Goal: Find contact information: Find contact information

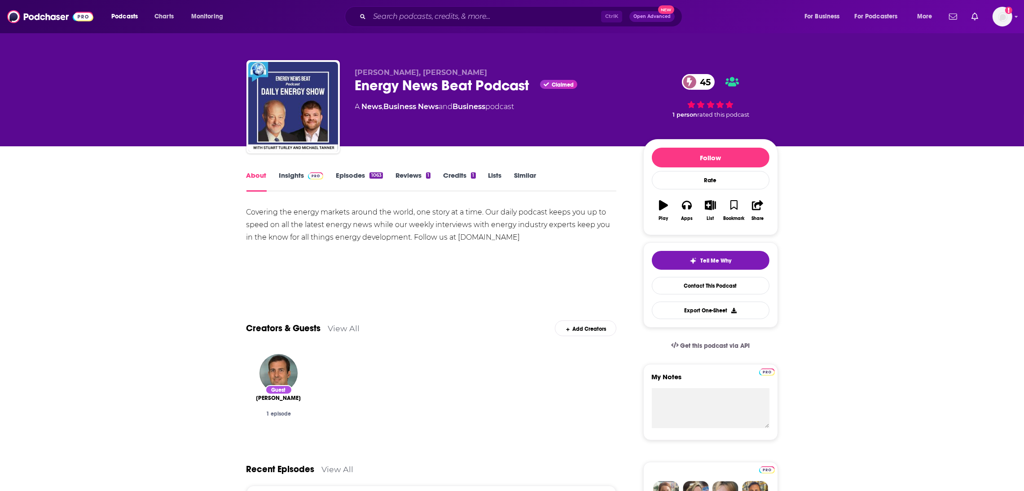
click at [290, 185] on link "Insights" at bounding box center [301, 181] width 44 height 21
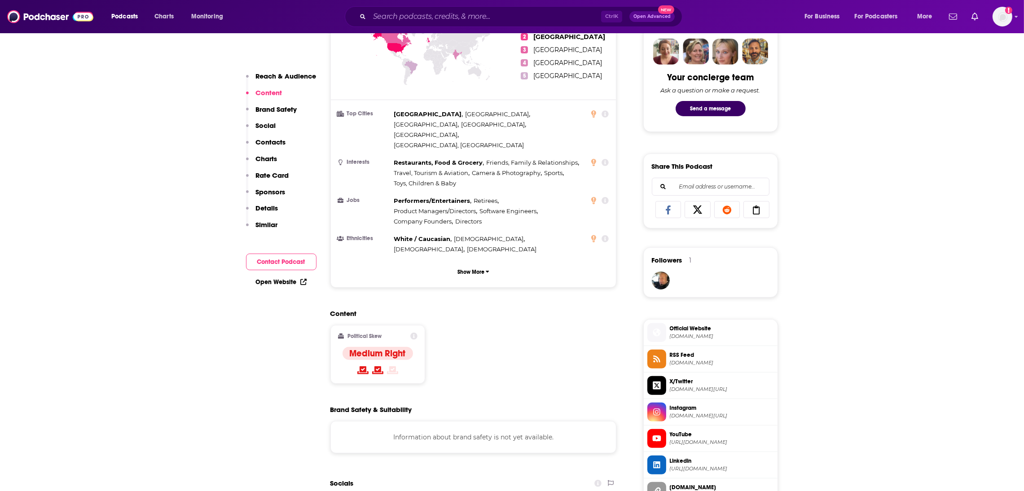
scroll to position [731, 0]
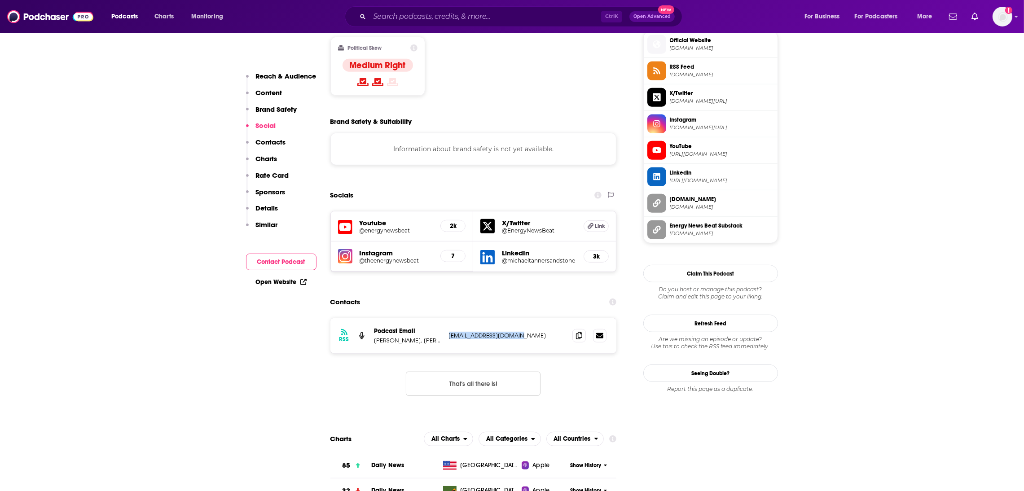
drag, startPoint x: 530, startPoint y: 297, endPoint x: 438, endPoint y: 296, distance: 92.5
click at [0, 0] on div "Podcast Email [PERSON_NAME], [PERSON_NAME] [EMAIL_ADDRESS][DOMAIN_NAME] [EMAIL_…" at bounding box center [0, 0] width 0 height 0
click at [577, 332] on icon at bounding box center [579, 335] width 6 height 7
drag, startPoint x: 528, startPoint y: 300, endPoint x: 416, endPoint y: 299, distance: 112.3
click at [416, 318] on div "RSS Podcast Email [PERSON_NAME], [PERSON_NAME] [EMAIL_ADDRESS][DOMAIN_NAME] [EM…" at bounding box center [473, 335] width 286 height 35
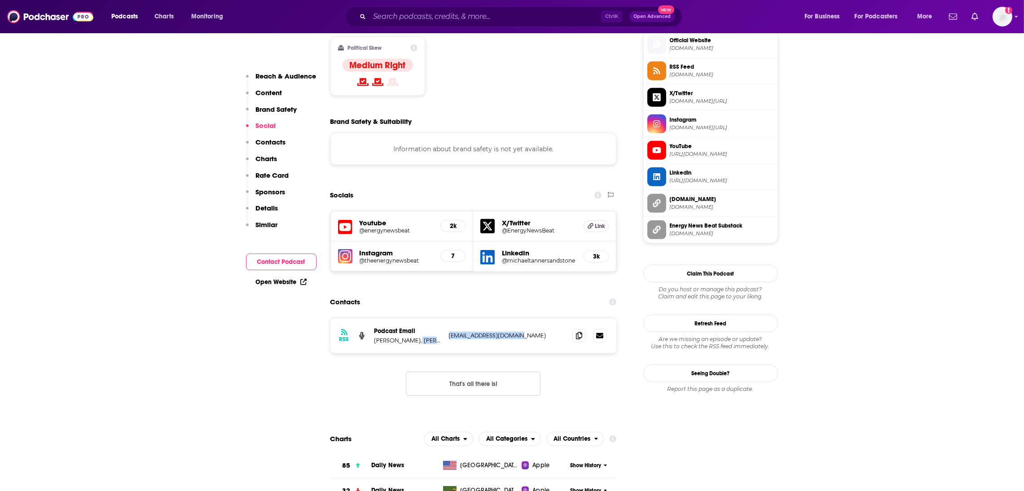
click at [417, 337] on p "[PERSON_NAME], [PERSON_NAME]" at bounding box center [407, 341] width 67 height 8
drag, startPoint x: 527, startPoint y: 294, endPoint x: 446, endPoint y: 293, distance: 80.4
click at [446, 318] on div "RSS Podcast Email [PERSON_NAME], [PERSON_NAME] [EMAIL_ADDRESS][DOMAIN_NAME] [EM…" at bounding box center [473, 335] width 286 height 35
copy p "[EMAIL_ADDRESS][DOMAIN_NAME]"
click at [421, 318] on div "RSS Podcast Email [PERSON_NAME], [PERSON_NAME] [EMAIL_ADDRESS][DOMAIN_NAME] [EM…" at bounding box center [473, 335] width 286 height 35
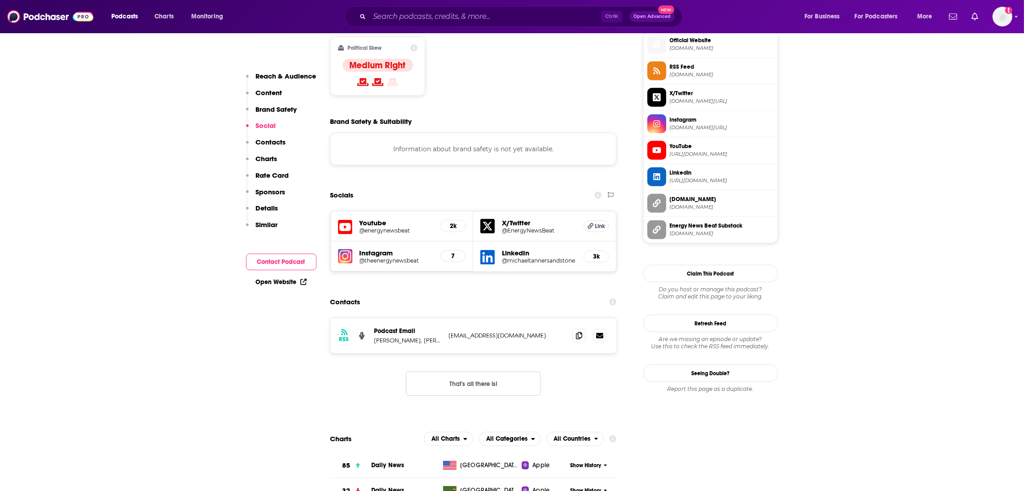
click at [405, 337] on p "[PERSON_NAME], [PERSON_NAME]" at bounding box center [407, 341] width 67 height 8
click at [427, 337] on p "[PERSON_NAME], [PERSON_NAME]" at bounding box center [407, 341] width 67 height 8
click at [415, 337] on p "[PERSON_NAME], [PERSON_NAME]" at bounding box center [407, 341] width 67 height 8
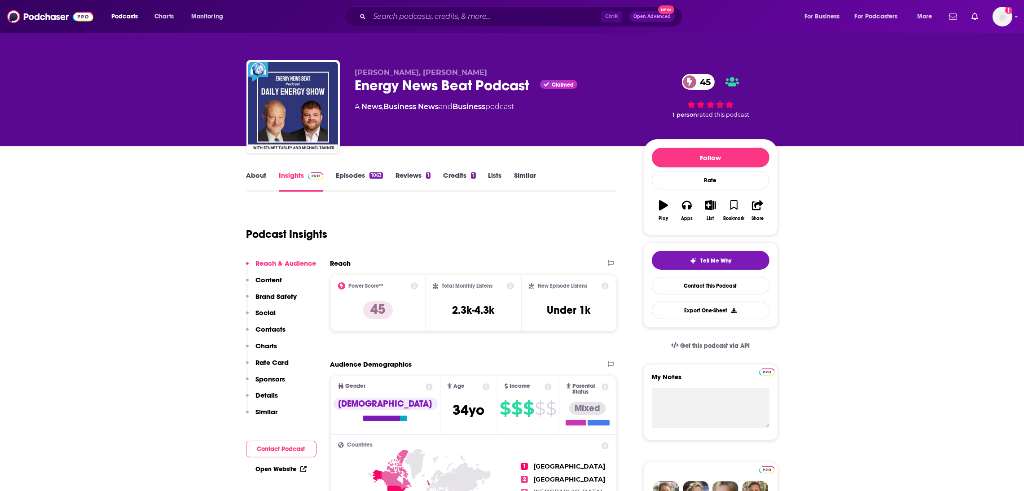
click at [252, 173] on link "About" at bounding box center [256, 181] width 20 height 21
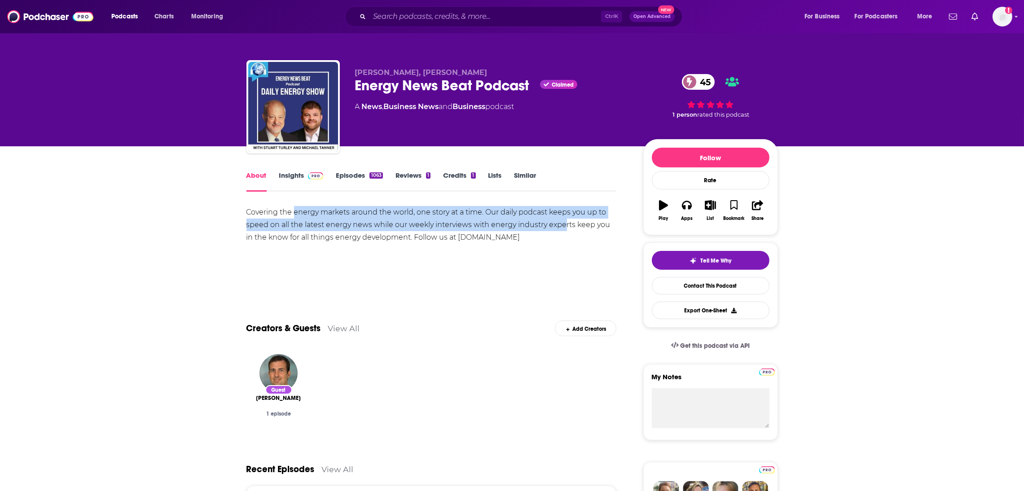
drag, startPoint x: 563, startPoint y: 229, endPoint x: 325, endPoint y: 224, distance: 238.0
click at [294, 218] on div "Covering the energy markets around the world, one story at a time. Our daily po…" at bounding box center [431, 225] width 370 height 38
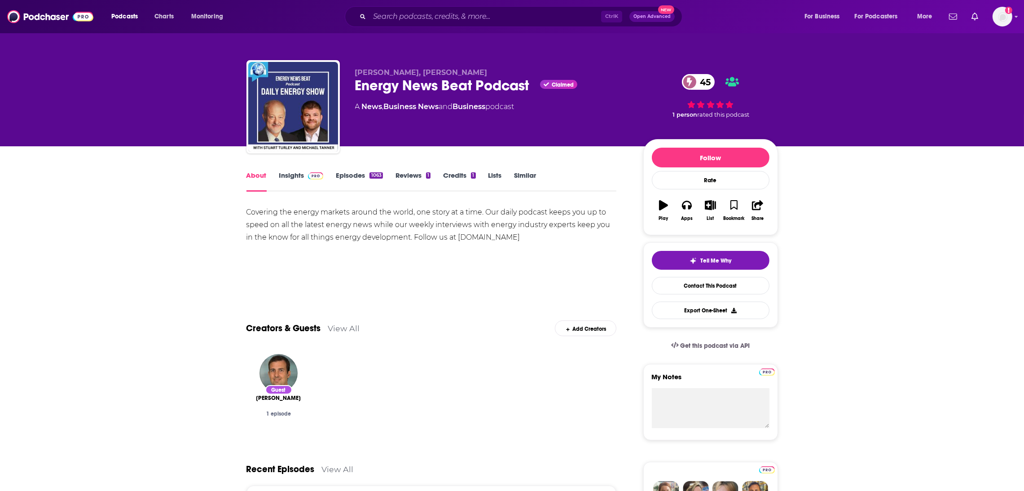
click at [567, 241] on div "Covering the energy markets around the world, one story at a time. Our daily po…" at bounding box center [431, 225] width 370 height 38
drag, startPoint x: 563, startPoint y: 242, endPoint x: 174, endPoint y: 214, distance: 390.7
copy div "Covering the energy markets around the world, one story at a time. Our daily po…"
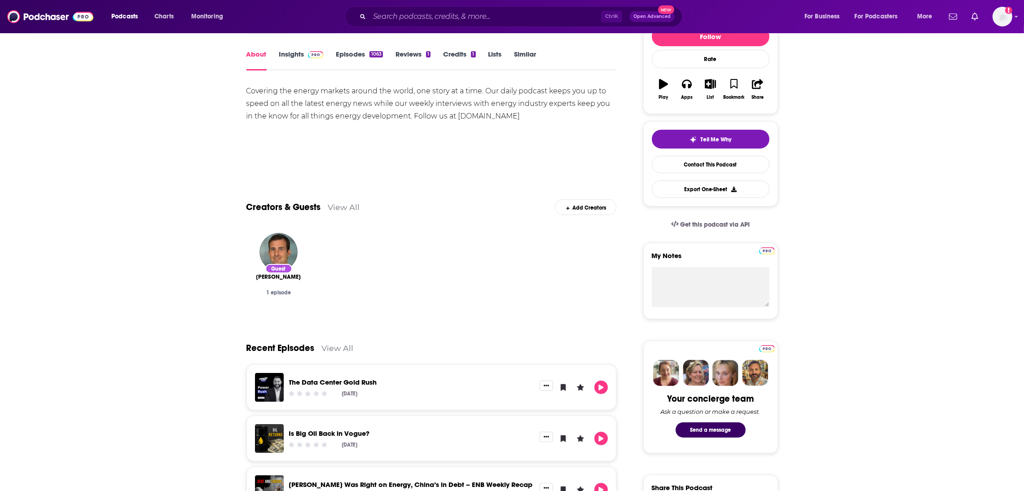
scroll to position [112, 0]
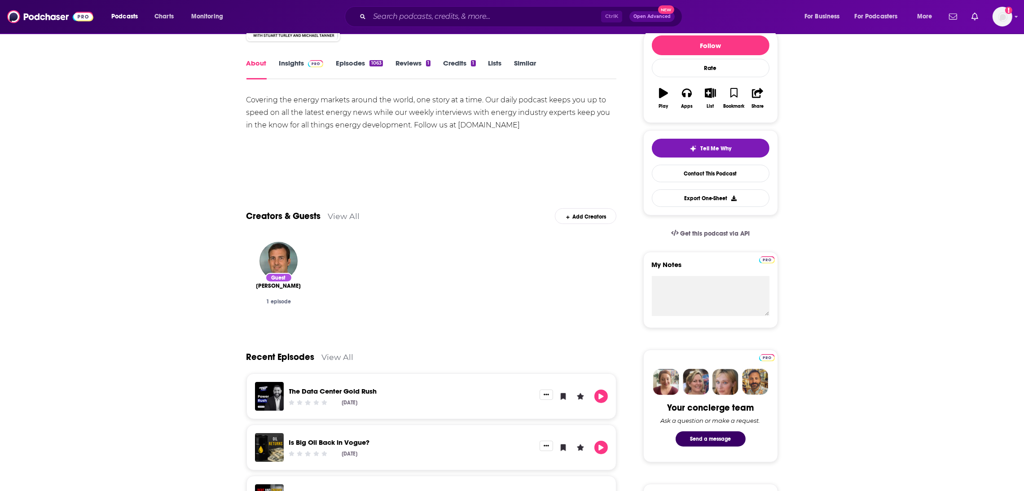
copy div "Covering the energy markets around the world, one story at a time. Our daily po…"
